Goal: Information Seeking & Learning: Learn about a topic

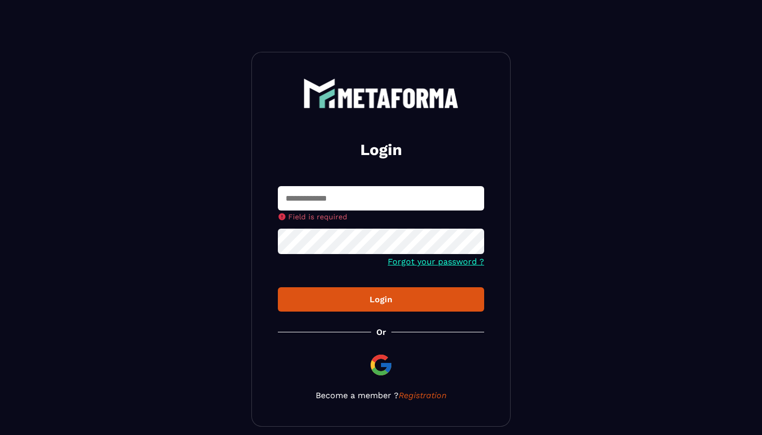
type input "**********"
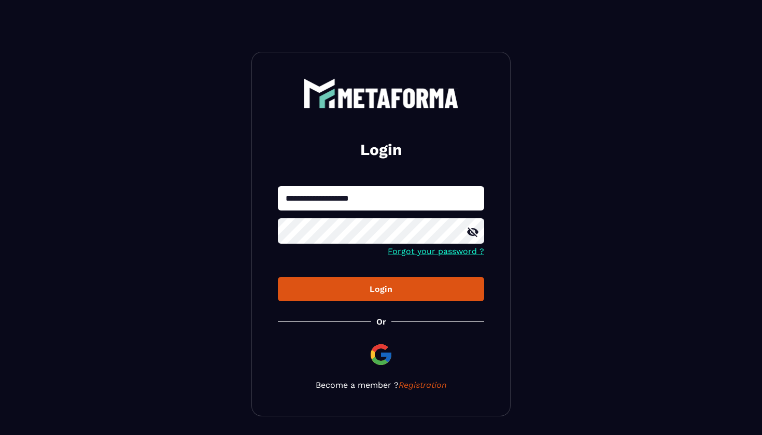
click at [473, 232] on icon at bounding box center [473, 232] width 12 height 12
click at [382, 293] on div "Login" at bounding box center [381, 289] width 190 height 10
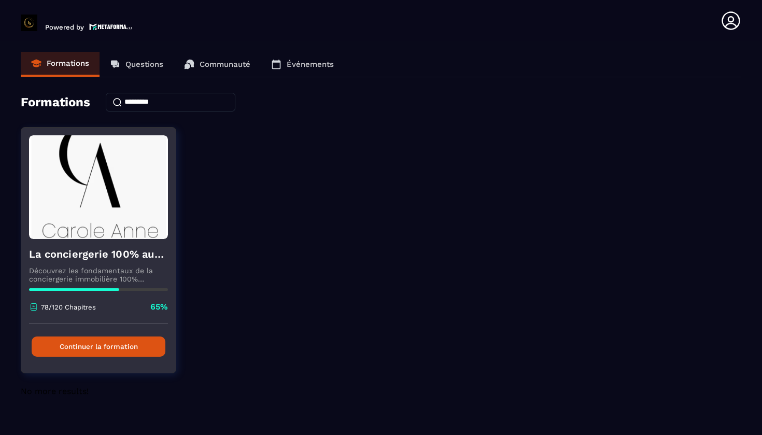
click at [95, 349] on button "Continuer la formation" at bounding box center [99, 346] width 134 height 20
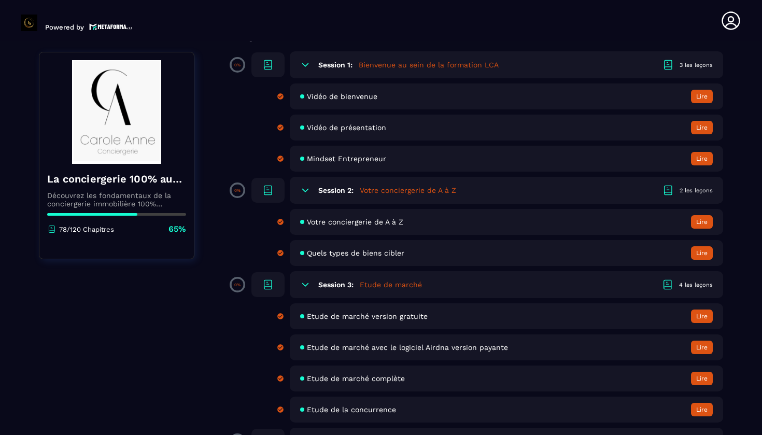
scroll to position [106, 0]
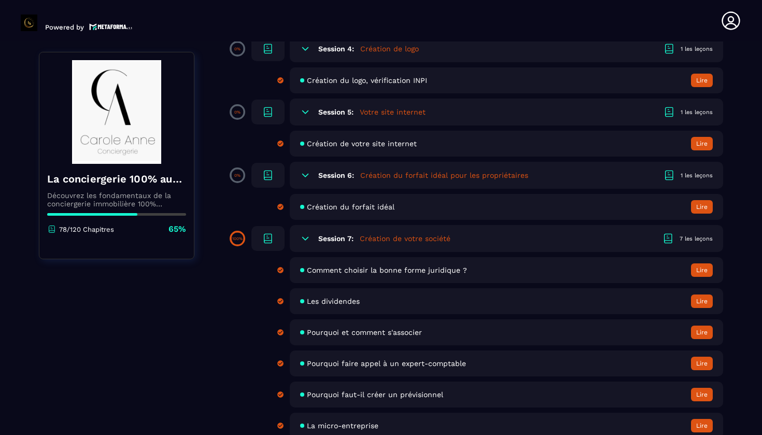
scroll to position [498, 0]
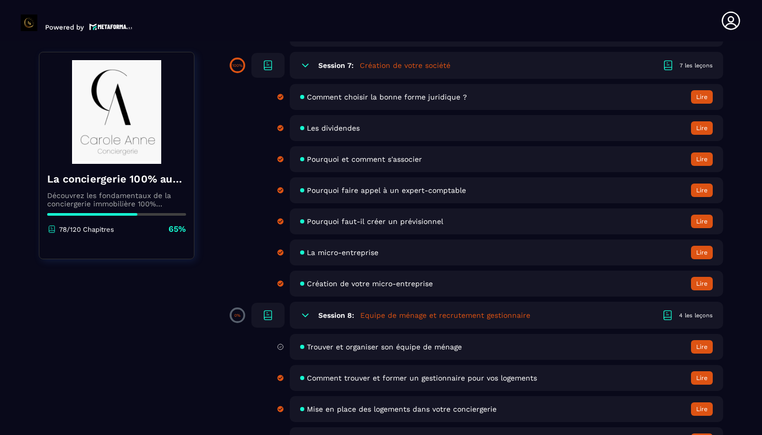
scroll to position [672, 0]
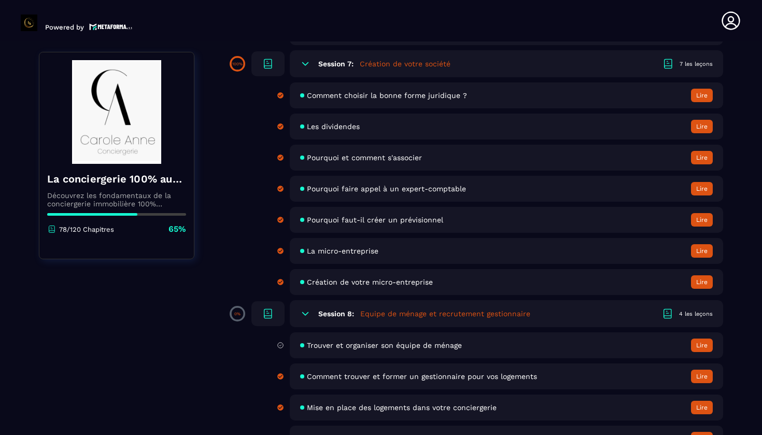
click at [358, 95] on span "Comment choisir la bonne forme juridique ?" at bounding box center [387, 95] width 160 height 8
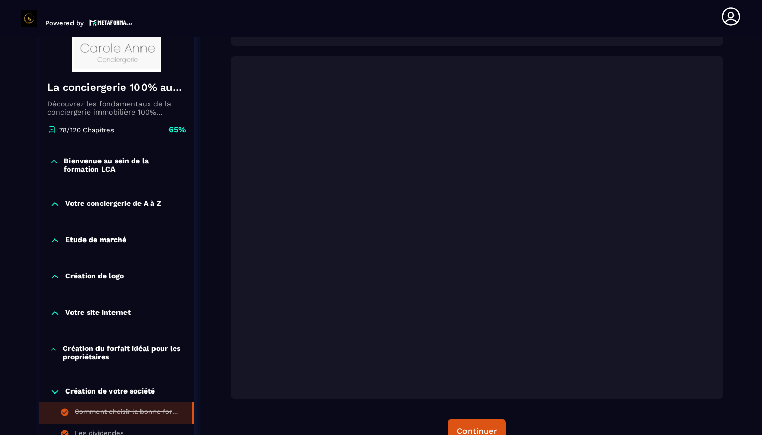
scroll to position [185, 0]
click at [355, 422] on div "Compléter et continuer" at bounding box center [477, 432] width 492 height 24
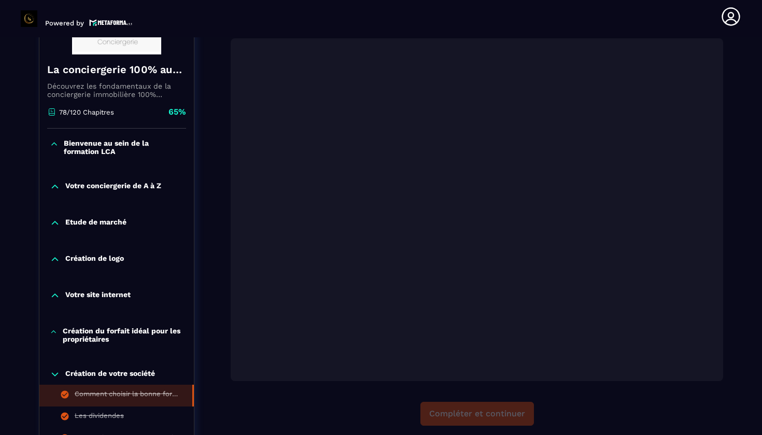
scroll to position [202, 0]
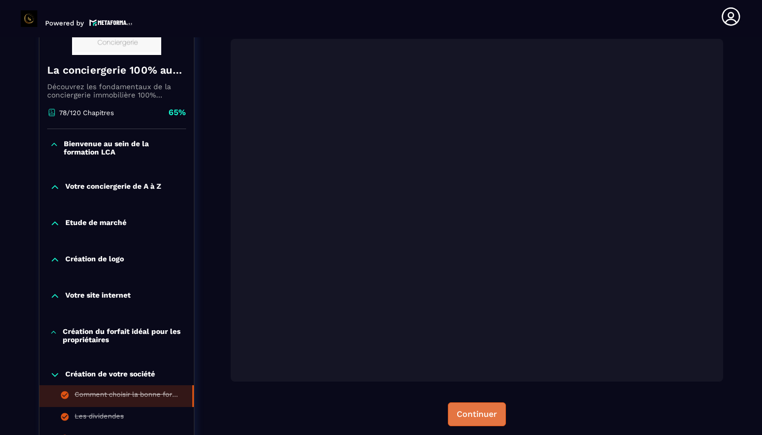
click at [483, 414] on div "Continuer" at bounding box center [477, 414] width 40 height 10
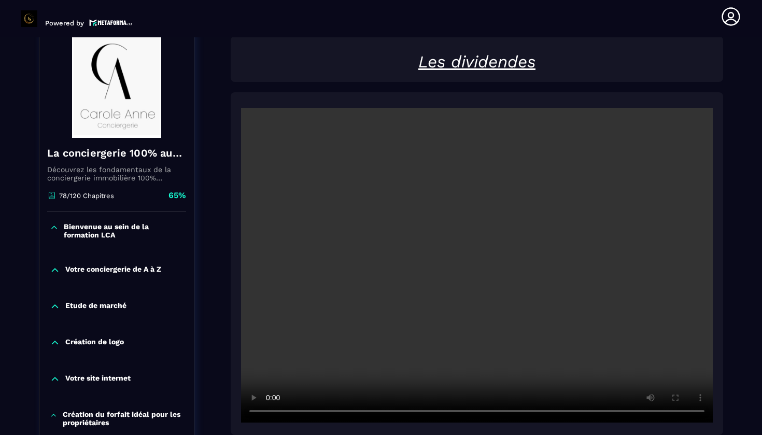
scroll to position [119, 0]
click at [481, 268] on video at bounding box center [477, 265] width 472 height 315
click at [314, 412] on video at bounding box center [477, 265] width 472 height 315
click at [269, 414] on video at bounding box center [477, 265] width 472 height 315
click at [270, 416] on video at bounding box center [477, 265] width 472 height 315
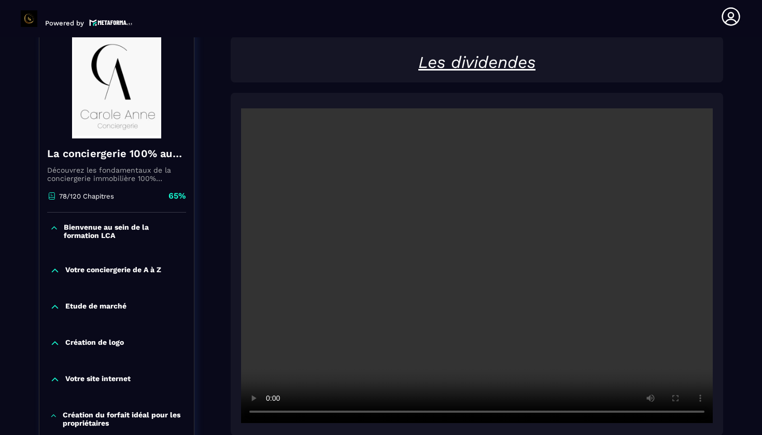
click at [313, 413] on video at bounding box center [477, 265] width 472 height 315
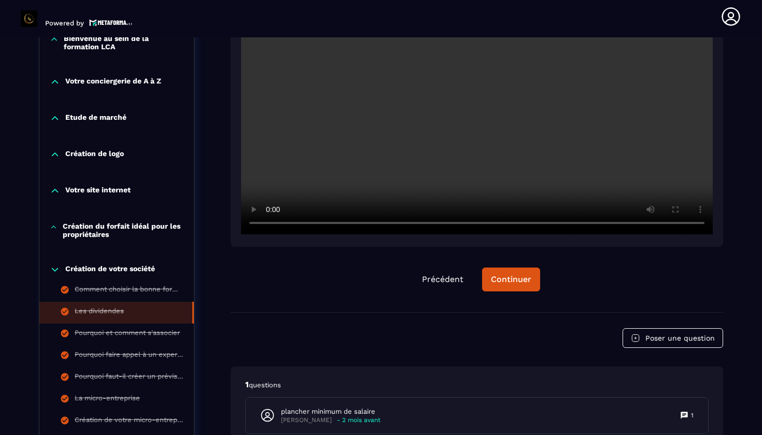
scroll to position [306, 0]
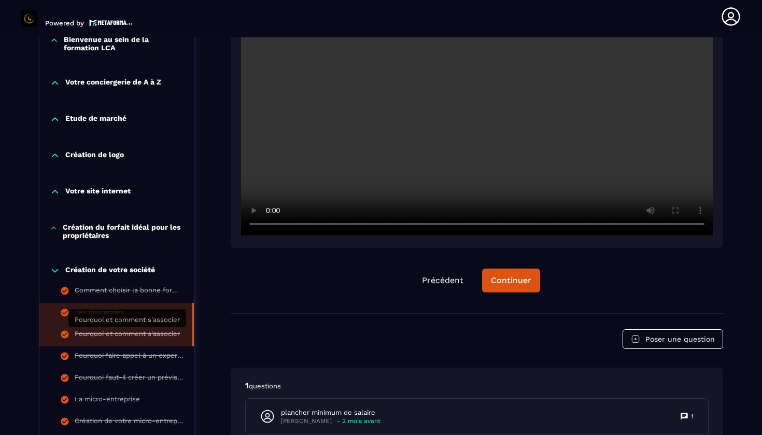
click at [119, 336] on div "Pourquoi et comment s'associer" at bounding box center [127, 335] width 105 height 11
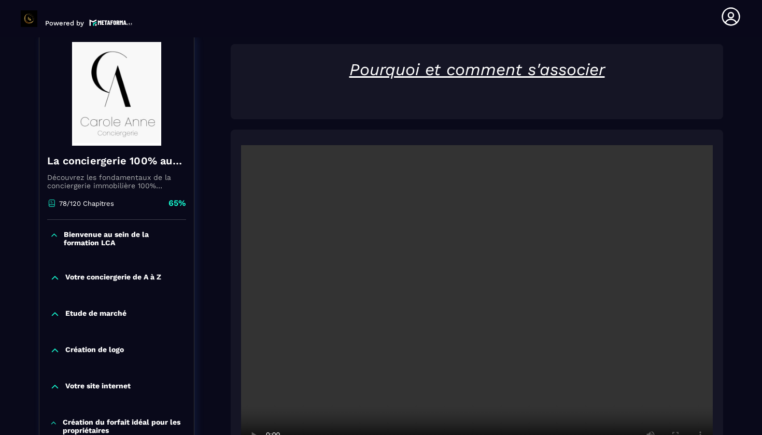
scroll to position [108, 0]
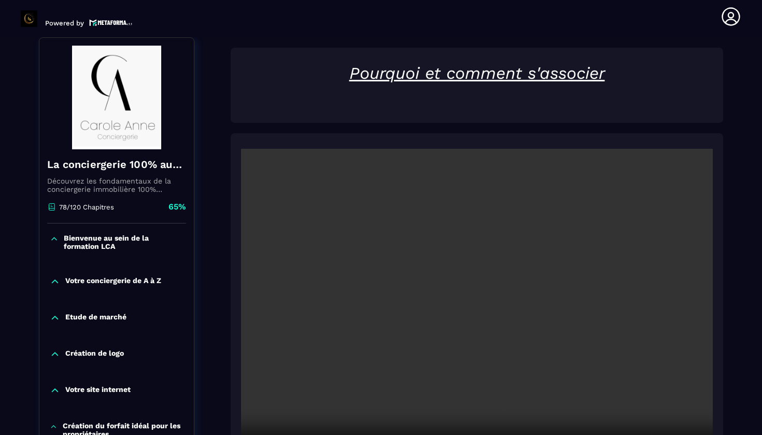
click at [486, 313] on video at bounding box center [477, 306] width 472 height 315
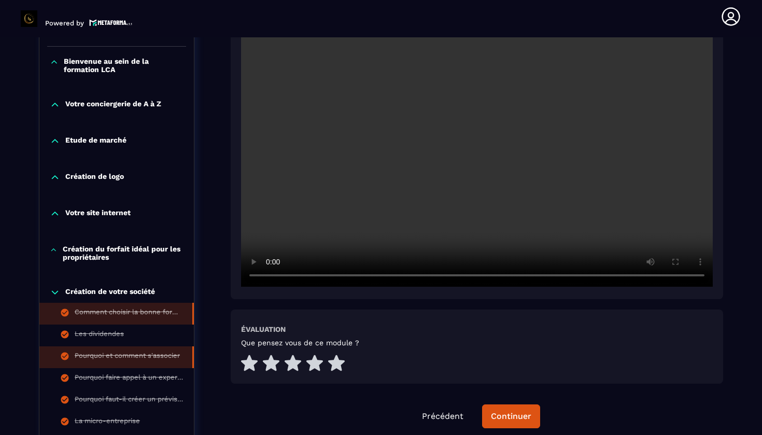
scroll to position [292, 0]
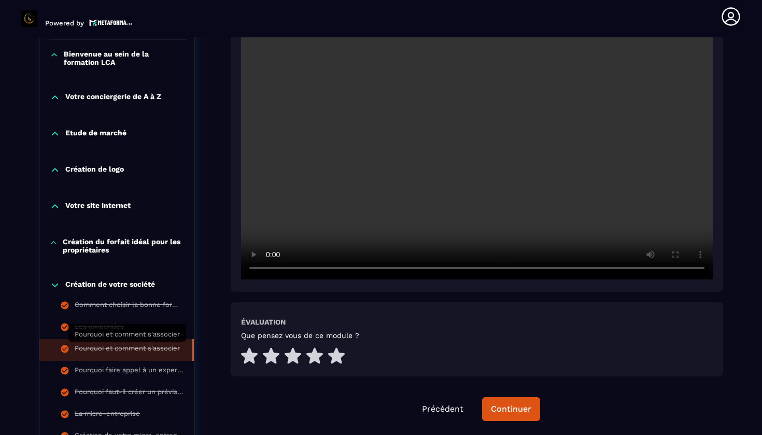
click at [109, 352] on div "Pourquoi et comment s'associer" at bounding box center [127, 349] width 105 height 11
click at [509, 412] on div "Continuer" at bounding box center [511, 409] width 40 height 10
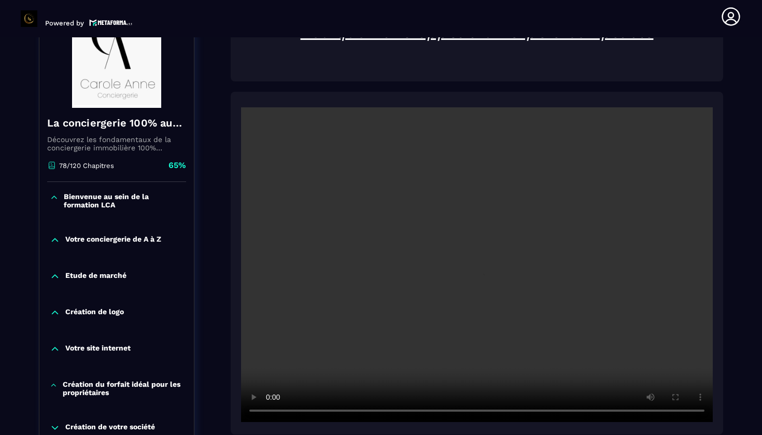
scroll to position [108, 0]
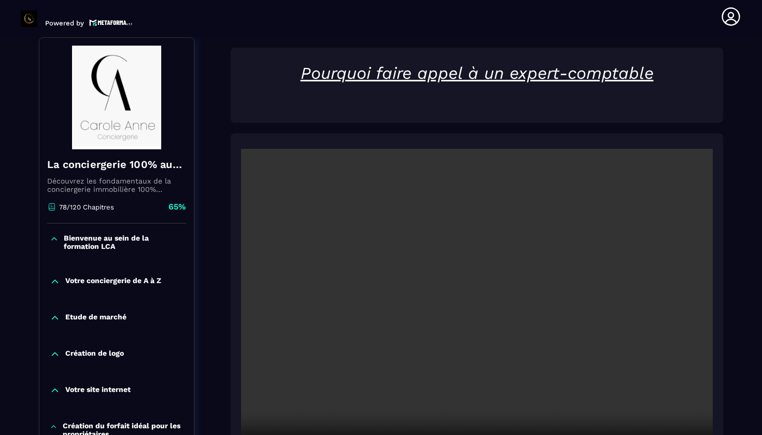
click at [470, 307] on video at bounding box center [477, 306] width 472 height 315
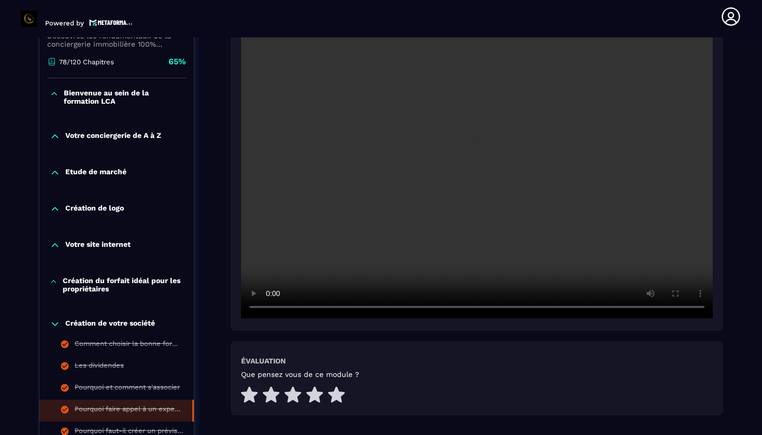
scroll to position [280, 0]
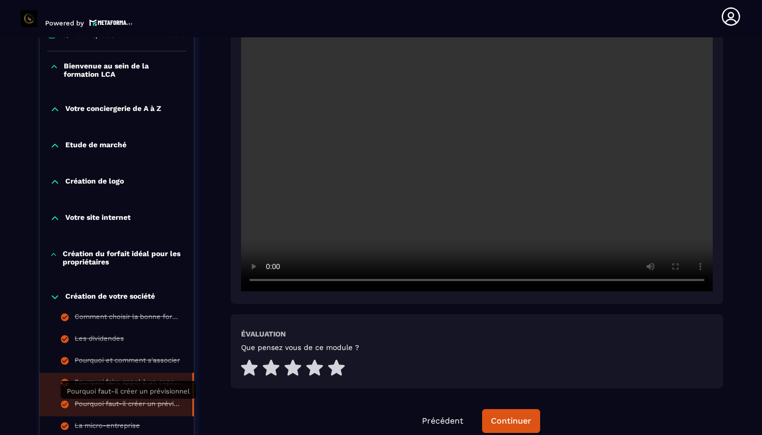
click at [109, 402] on div "Pourquoi faut-il créer un prévisionnel" at bounding box center [128, 405] width 107 height 11
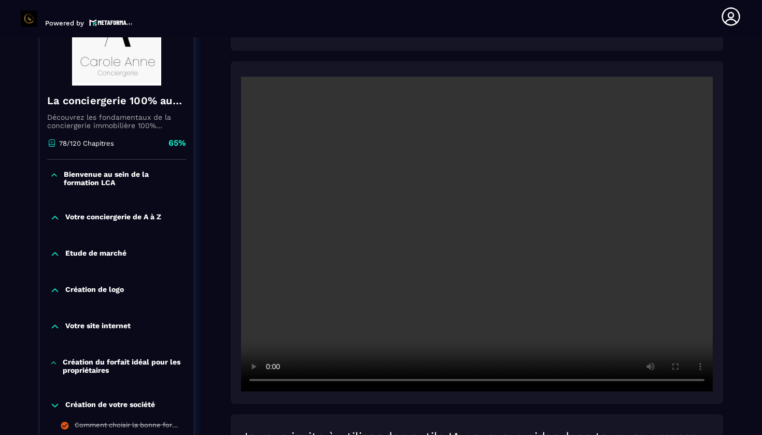
scroll to position [108, 0]
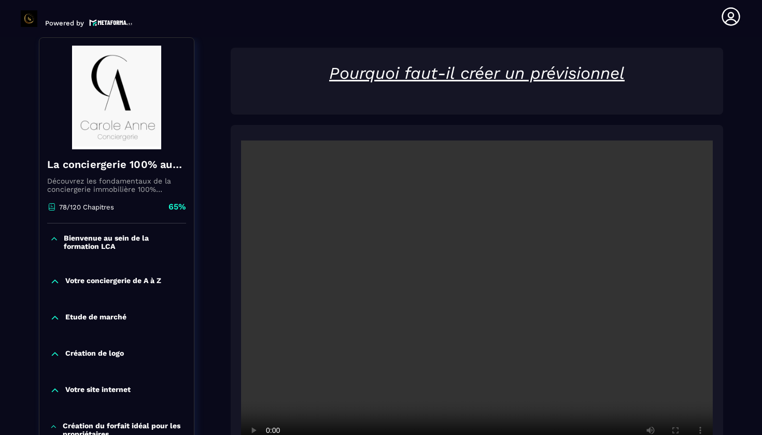
click at [478, 299] on video at bounding box center [477, 297] width 472 height 315
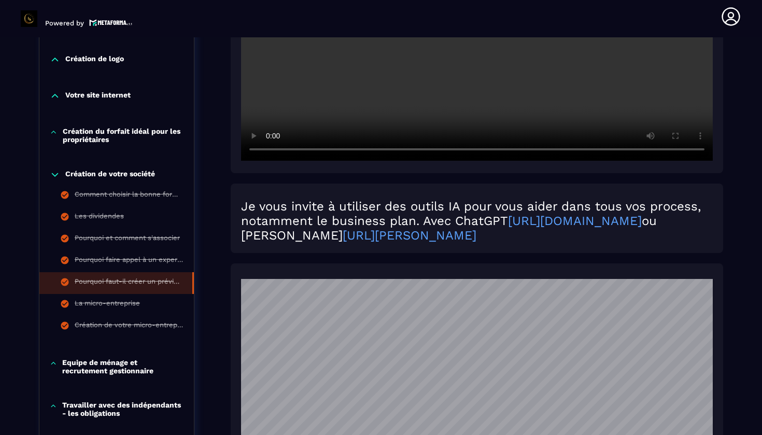
scroll to position [400, 0]
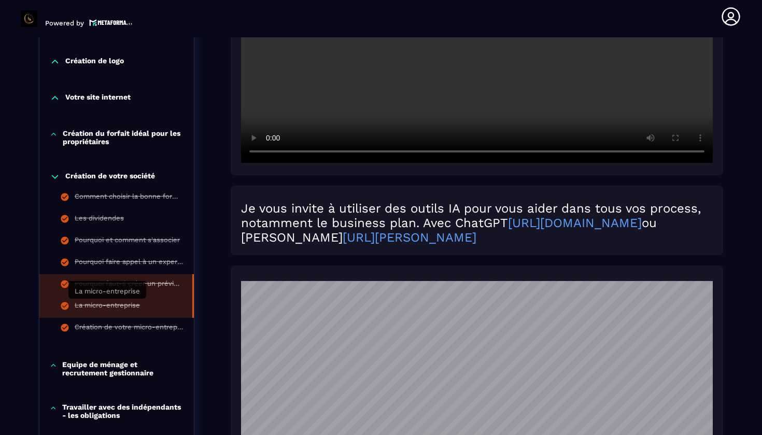
click at [124, 305] on div "La micro-entreprise" at bounding box center [107, 306] width 65 height 11
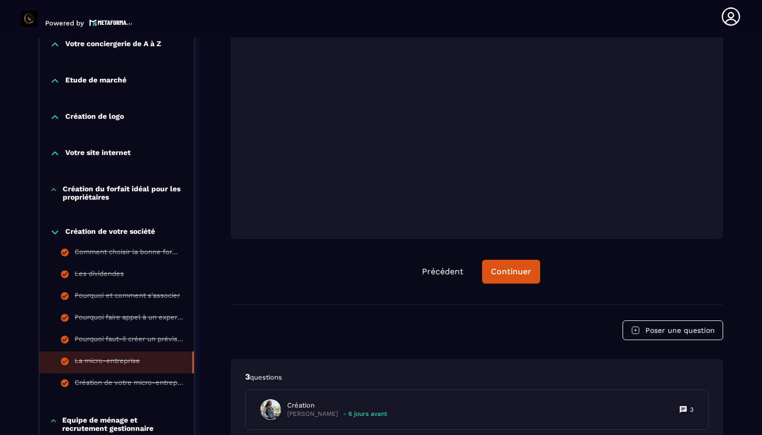
scroll to position [344, 0]
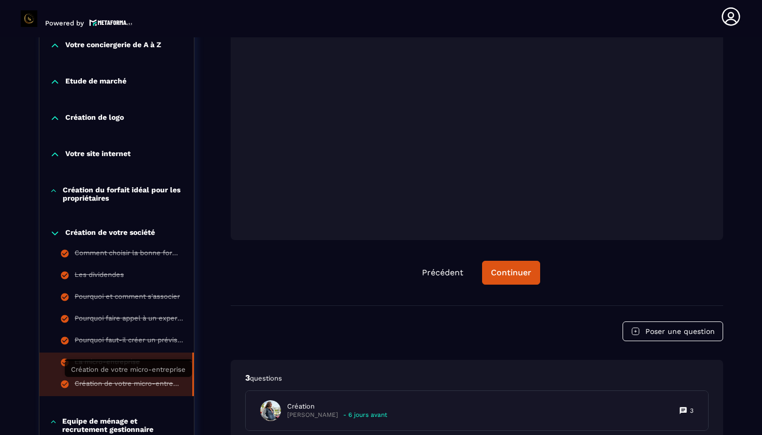
click at [125, 389] on div "Création de votre micro-entreprise" at bounding box center [128, 384] width 107 height 11
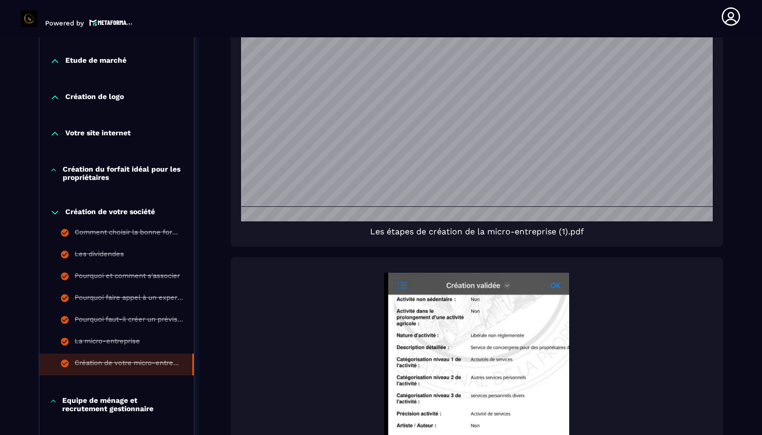
scroll to position [362, 0]
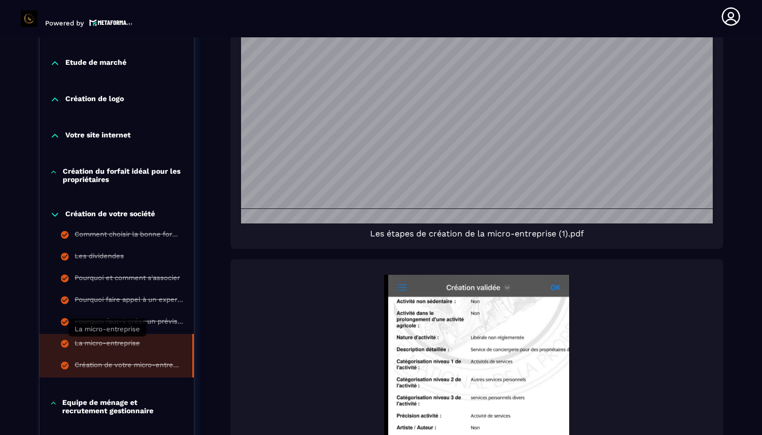
click at [125, 341] on div "La micro-entreprise" at bounding box center [107, 344] width 65 height 11
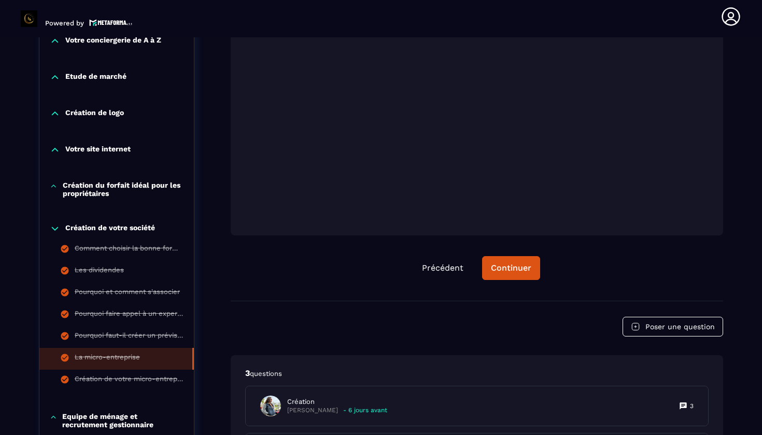
scroll to position [350, 0]
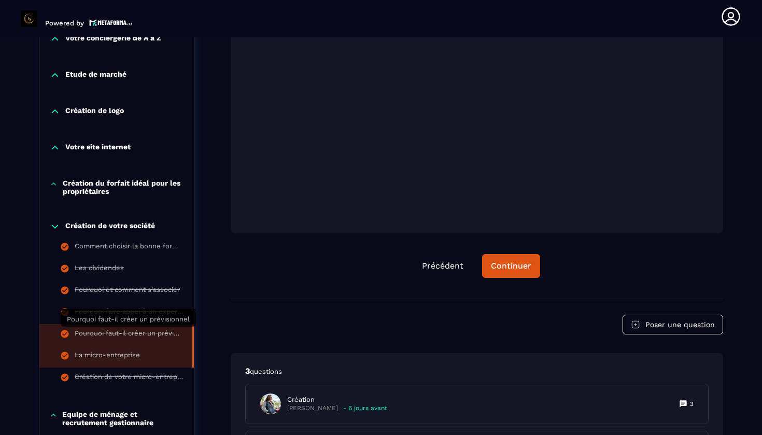
click at [106, 334] on div "Pourquoi faut-il créer un prévisionnel" at bounding box center [128, 334] width 107 height 11
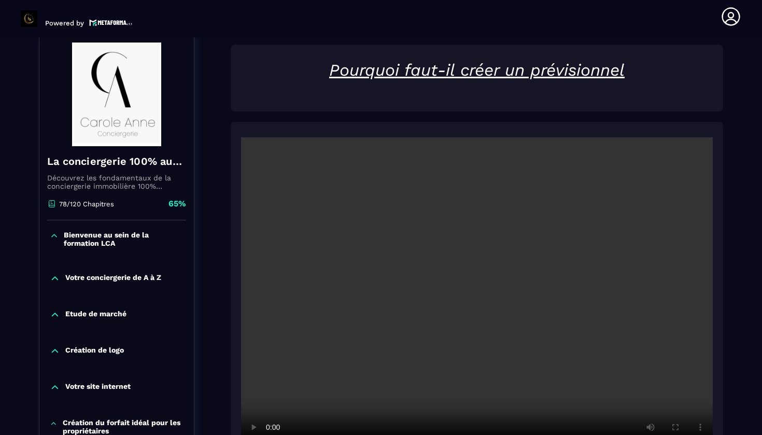
scroll to position [108, 0]
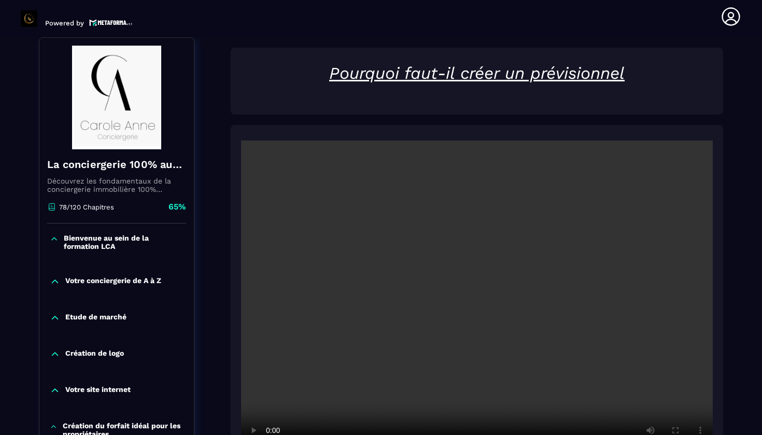
click at [473, 303] on video at bounding box center [477, 297] width 472 height 315
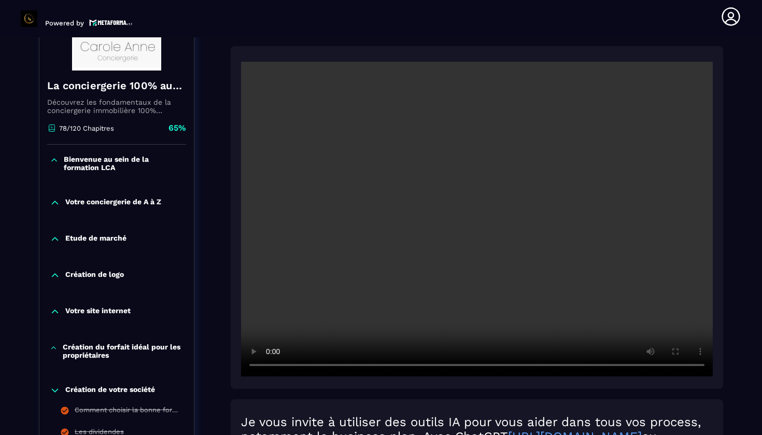
scroll to position [186, 0]
click at [344, 366] on video at bounding box center [477, 220] width 472 height 315
click at [327, 368] on video at bounding box center [477, 220] width 472 height 315
click at [316, 365] on video at bounding box center [477, 220] width 472 height 315
click at [338, 366] on video at bounding box center [477, 220] width 472 height 315
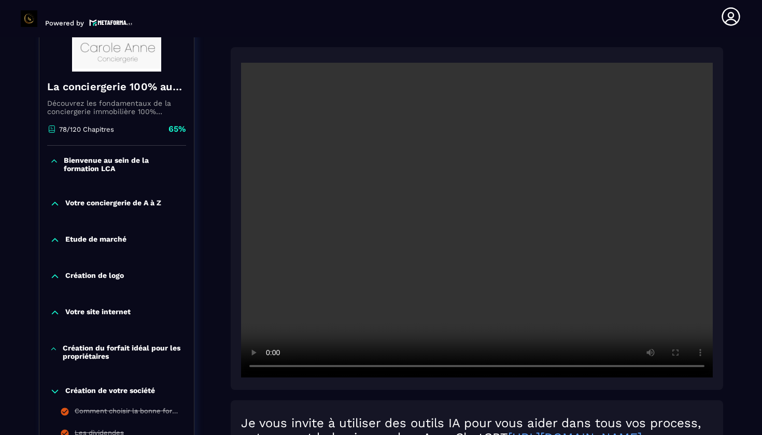
click at [328, 367] on video at bounding box center [477, 220] width 472 height 315
click at [321, 366] on video at bounding box center [477, 220] width 472 height 315
click at [318, 370] on video at bounding box center [477, 220] width 472 height 315
click at [699, 366] on video at bounding box center [477, 220] width 472 height 315
click at [701, 364] on video at bounding box center [477, 220] width 472 height 315
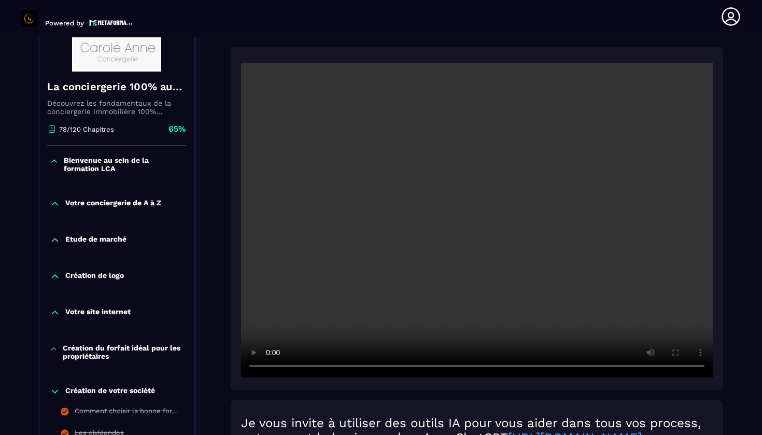
click at [315, 367] on video at bounding box center [477, 220] width 472 height 315
click at [316, 366] on video at bounding box center [477, 220] width 472 height 315
click at [700, 368] on video at bounding box center [477, 220] width 472 height 315
click at [391, 366] on video at bounding box center [477, 220] width 472 height 315
click at [383, 366] on video at bounding box center [477, 220] width 472 height 315
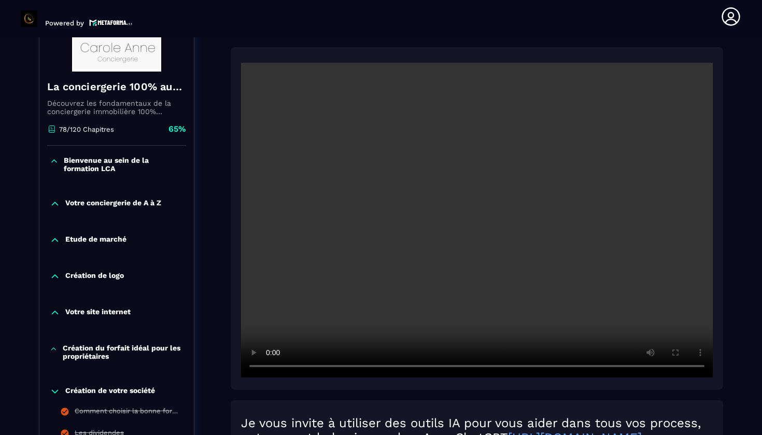
click at [410, 366] on video at bounding box center [477, 220] width 472 height 315
click at [393, 364] on video at bounding box center [477, 220] width 472 height 315
click at [374, 366] on video at bounding box center [477, 220] width 472 height 315
click at [392, 368] on video at bounding box center [477, 220] width 472 height 315
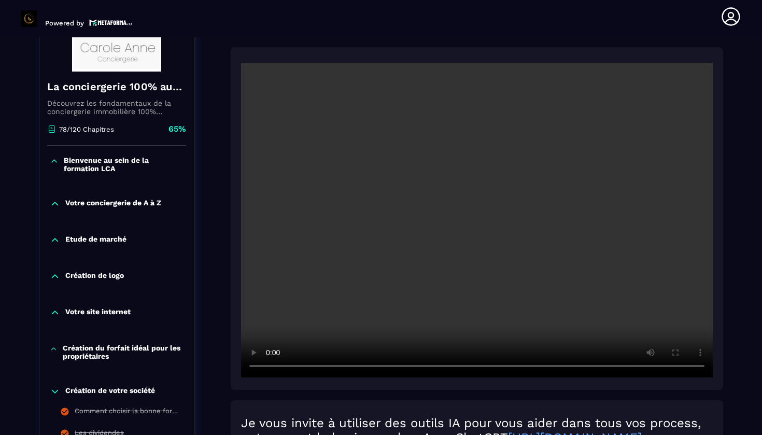
click at [518, 366] on video at bounding box center [477, 220] width 472 height 315
click at [500, 367] on video at bounding box center [477, 220] width 472 height 315
click at [553, 366] on video at bounding box center [477, 220] width 472 height 315
click at [542, 368] on video at bounding box center [477, 220] width 472 height 315
click at [579, 367] on video at bounding box center [477, 220] width 472 height 315
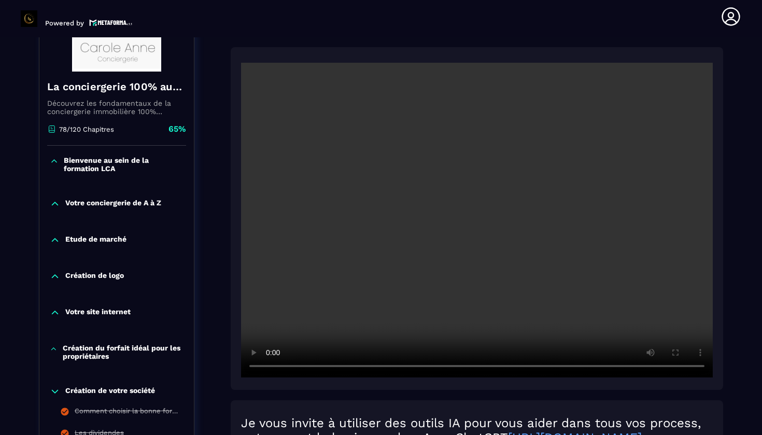
click at [568, 369] on video at bounding box center [477, 220] width 472 height 315
click at [560, 368] on video at bounding box center [477, 220] width 472 height 315
click at [551, 366] on video at bounding box center [477, 220] width 472 height 315
click at [538, 366] on video at bounding box center [477, 220] width 472 height 315
click at [532, 366] on video at bounding box center [477, 220] width 472 height 315
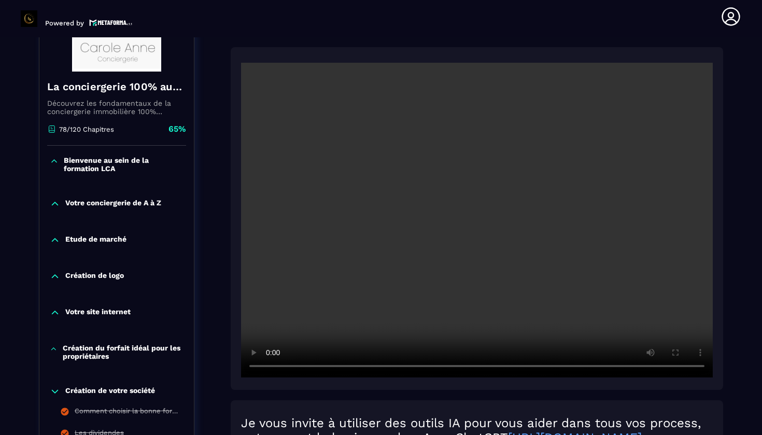
click at [548, 368] on video at bounding box center [477, 220] width 472 height 315
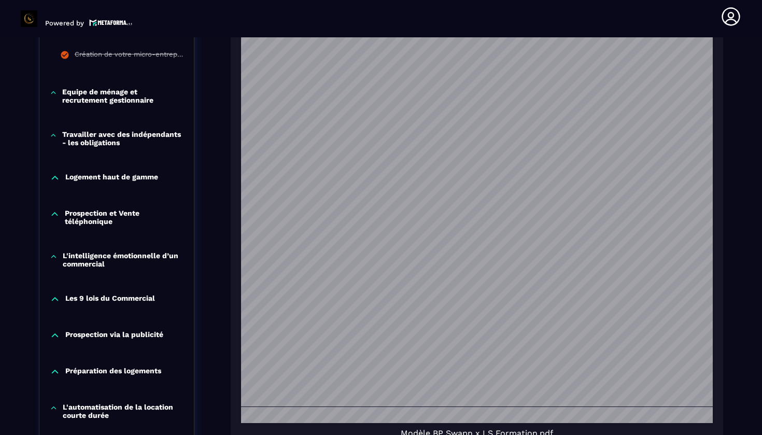
scroll to position [671, 0]
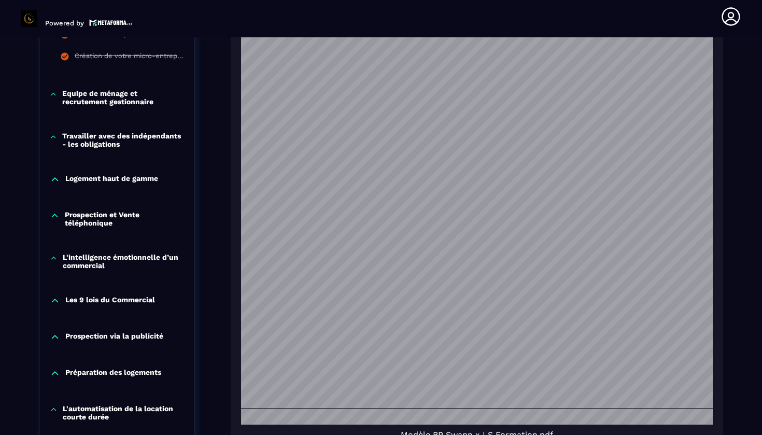
click at [107, 103] on p "Equipe de ménage et recrutement gestionnaire" at bounding box center [122, 97] width 121 height 17
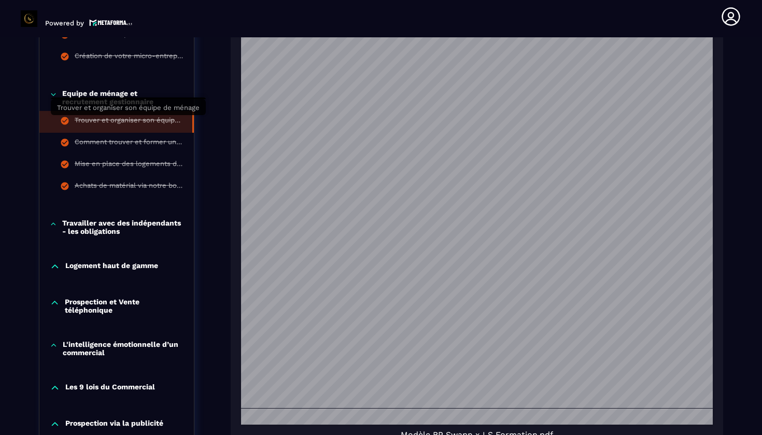
click at [108, 121] on div "Trouver et organiser son équipe de ménage" at bounding box center [128, 121] width 107 height 11
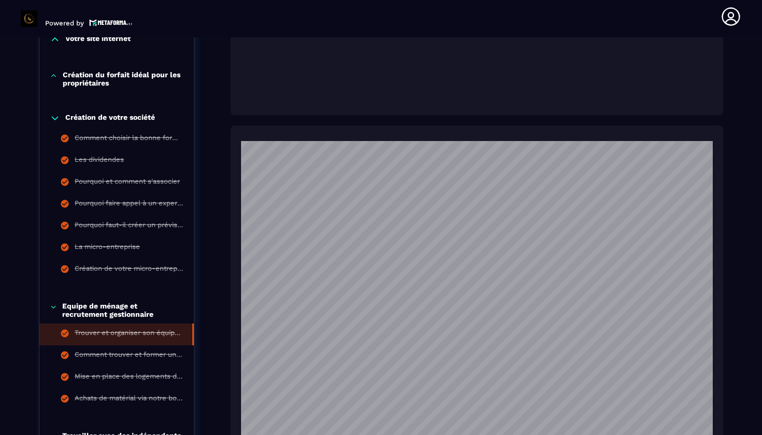
scroll to position [199, 0]
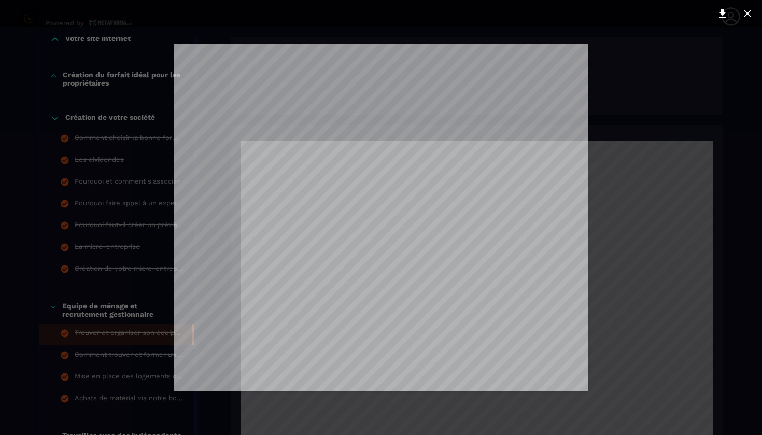
click at [455, 403] on div at bounding box center [381, 217] width 762 height 435
click at [435, 410] on div at bounding box center [381, 217] width 762 height 435
click at [751, 13] on icon at bounding box center [747, 13] width 12 height 12
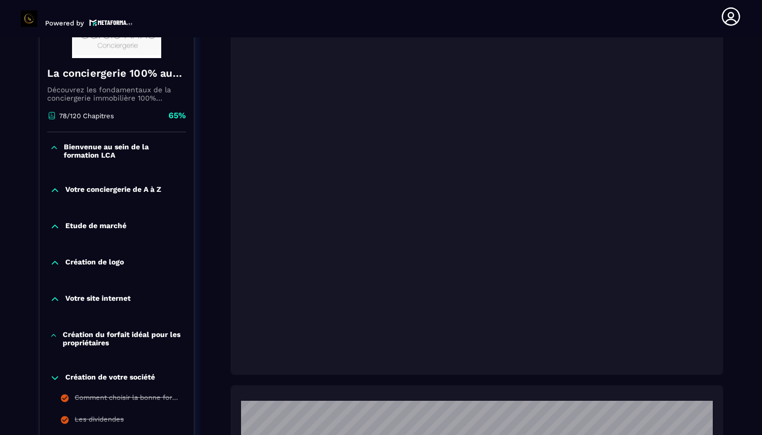
scroll to position [200, 0]
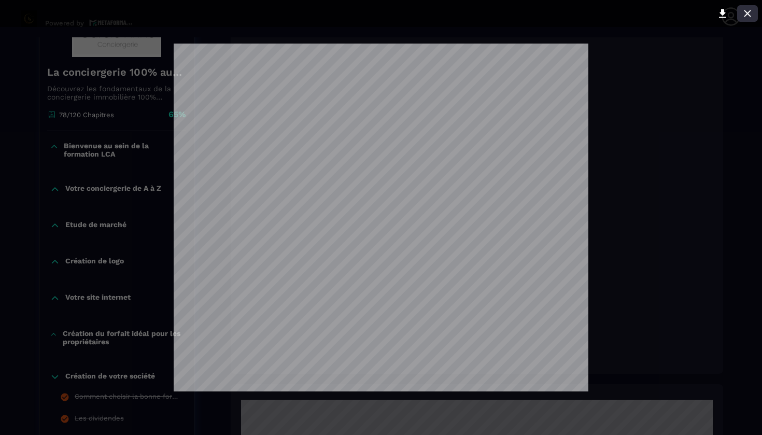
click at [749, 15] on icon at bounding box center [747, 13] width 7 height 7
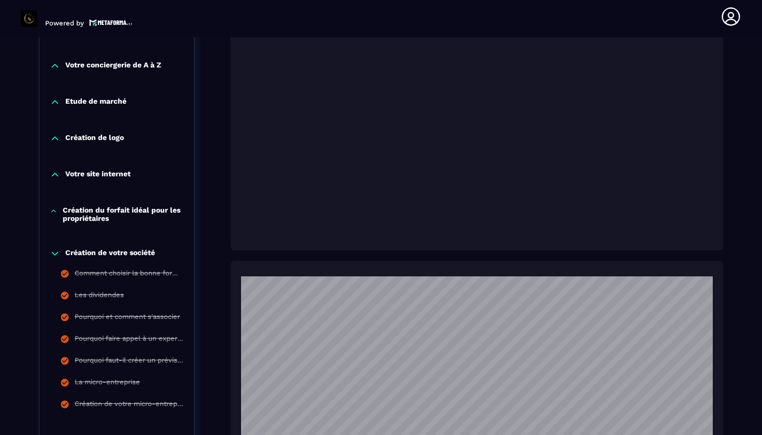
scroll to position [332, 0]
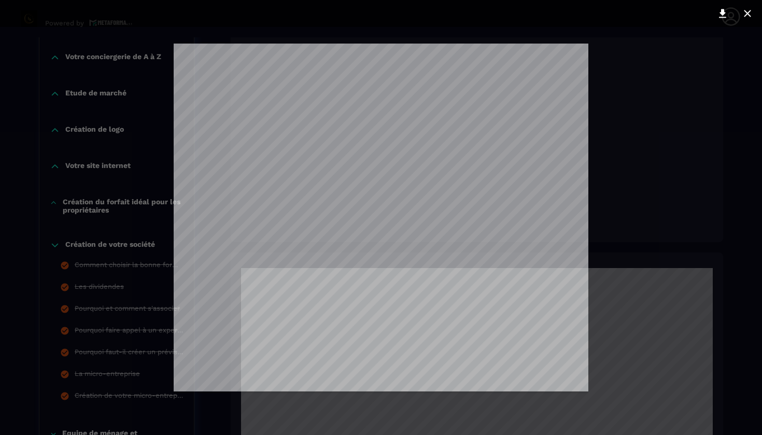
click at [353, 434] on div at bounding box center [381, 217] width 762 height 435
click at [750, 12] on icon at bounding box center [747, 13] width 12 height 12
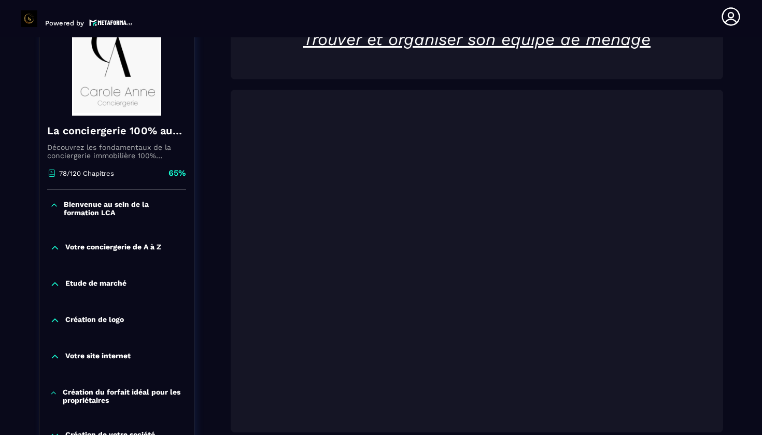
scroll to position [134, 0]
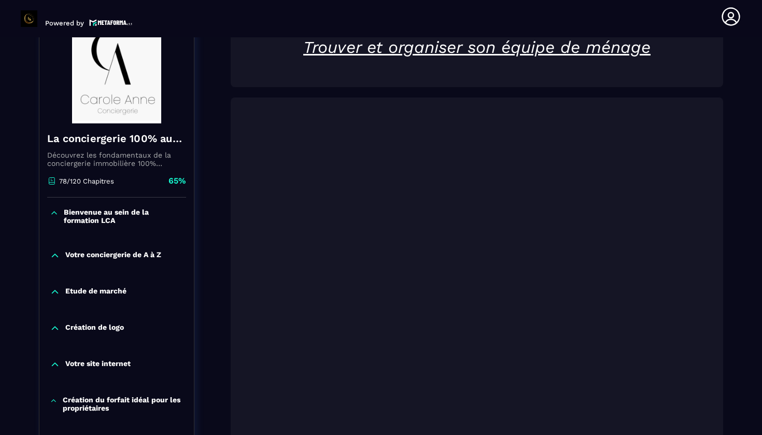
click at [271, 434] on div at bounding box center [477, 268] width 492 height 343
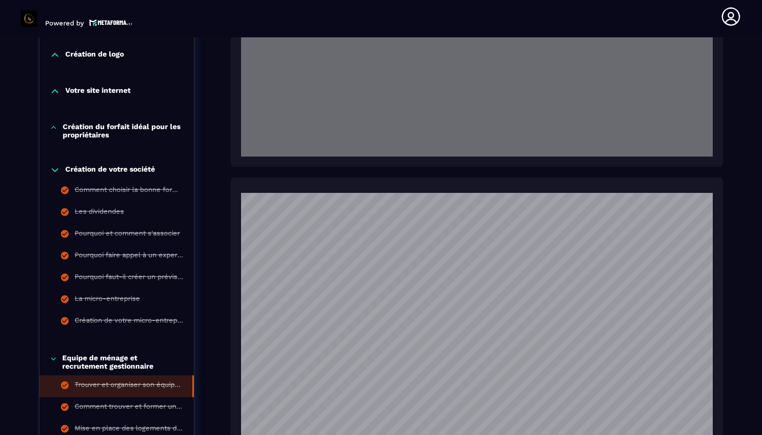
scroll to position [416, 0]
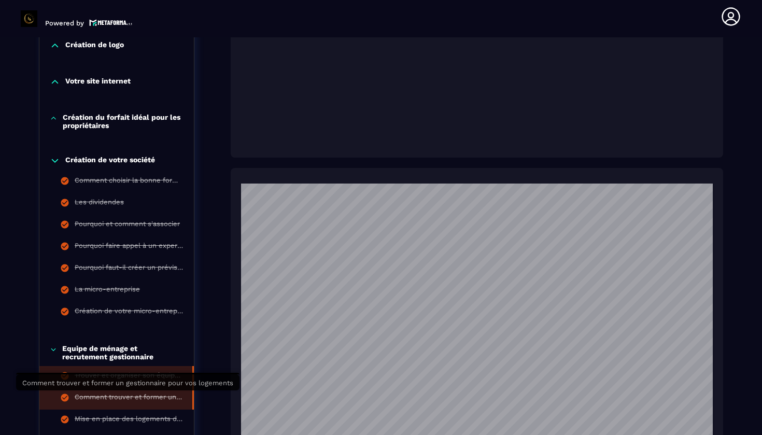
click at [130, 400] on div "Comment trouver et former un gestionnaire pour vos logements" at bounding box center [128, 398] width 107 height 11
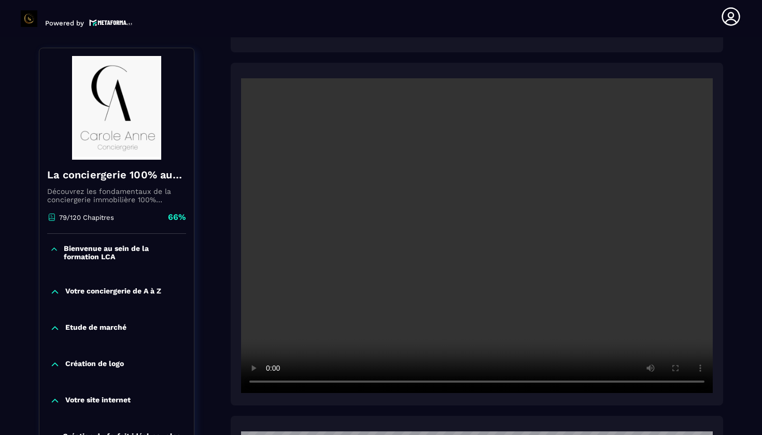
scroll to position [108, 0]
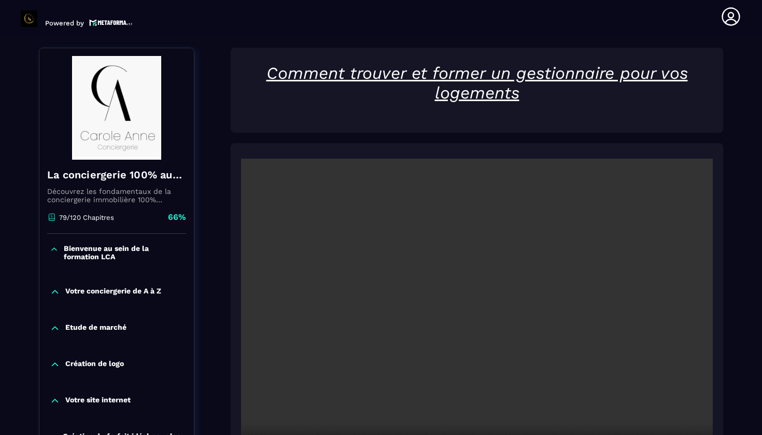
click at [475, 318] on video at bounding box center [477, 316] width 472 height 315
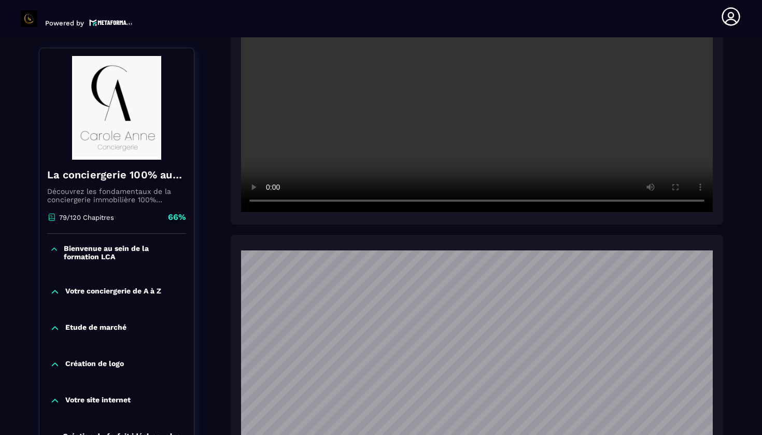
scroll to position [341, 0]
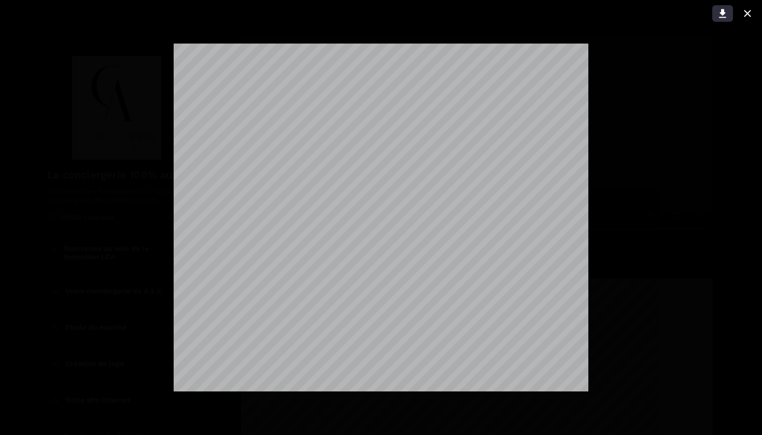
click at [723, 13] on icon at bounding box center [722, 13] width 7 height 9
click at [749, 15] on icon at bounding box center [747, 13] width 7 height 7
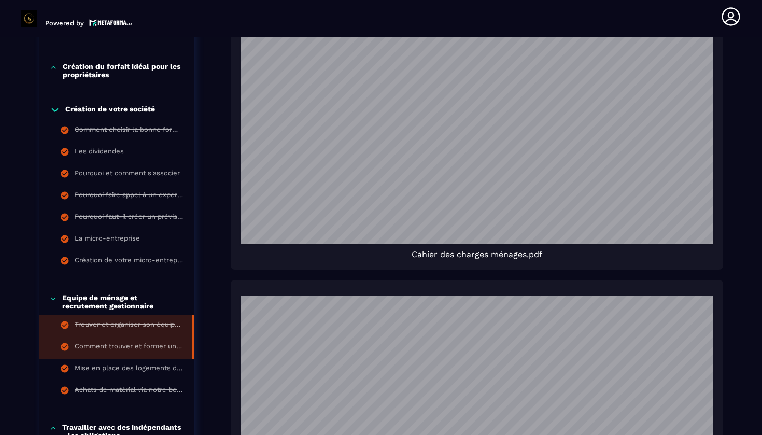
scroll to position [1720, 0]
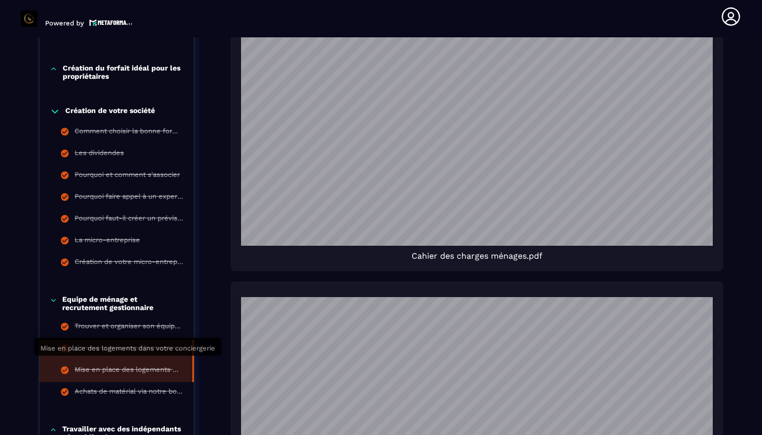
click at [119, 365] on div "Mise en place des logements dans votre conciergerie" at bounding box center [128, 370] width 107 height 11
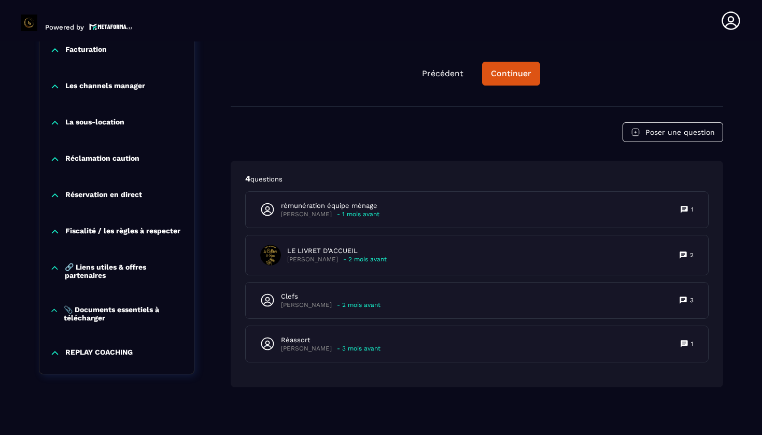
scroll to position [4, 0]
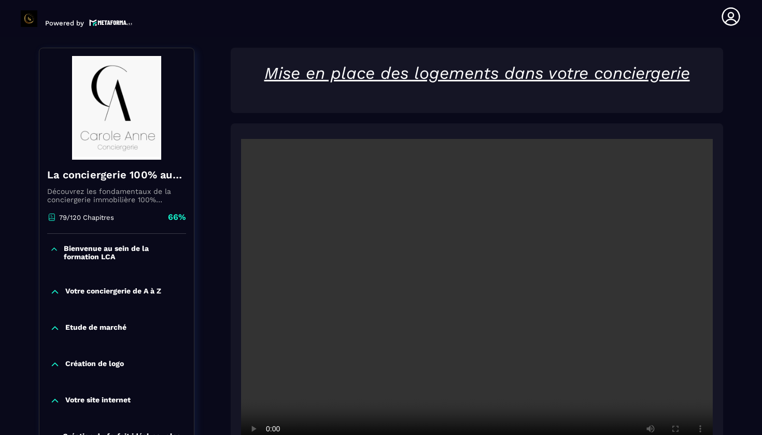
click at [478, 304] on video at bounding box center [477, 296] width 472 height 315
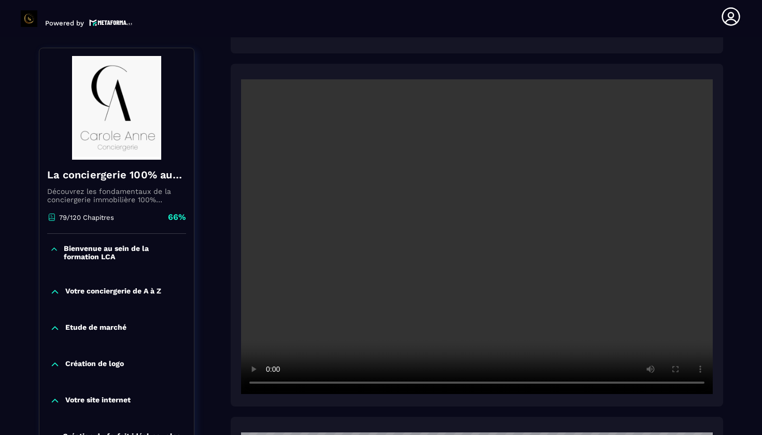
scroll to position [173, 0]
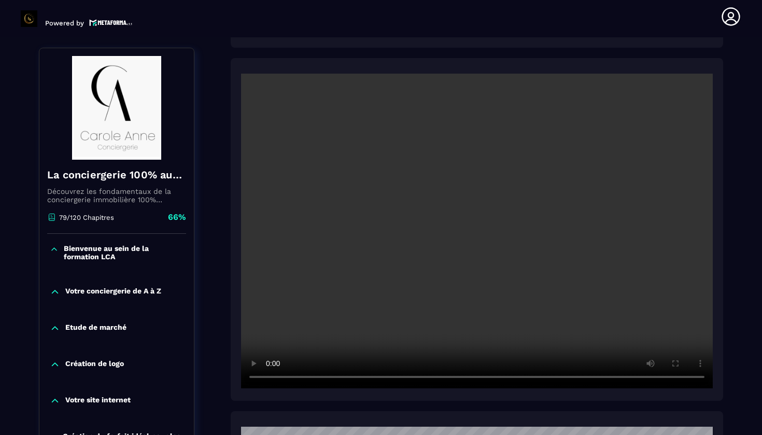
click at [270, 377] on video at bounding box center [477, 231] width 472 height 315
click at [256, 377] on video at bounding box center [477, 231] width 472 height 315
